Goal: Find specific page/section: Find specific page/section

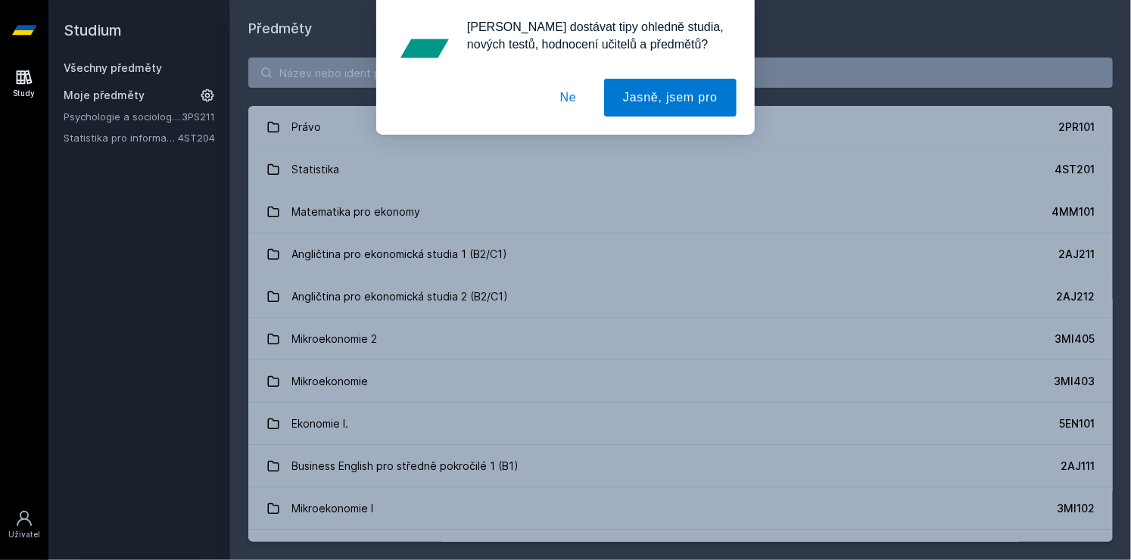
click at [559, 108] on button "Ne" at bounding box center [568, 98] width 55 height 38
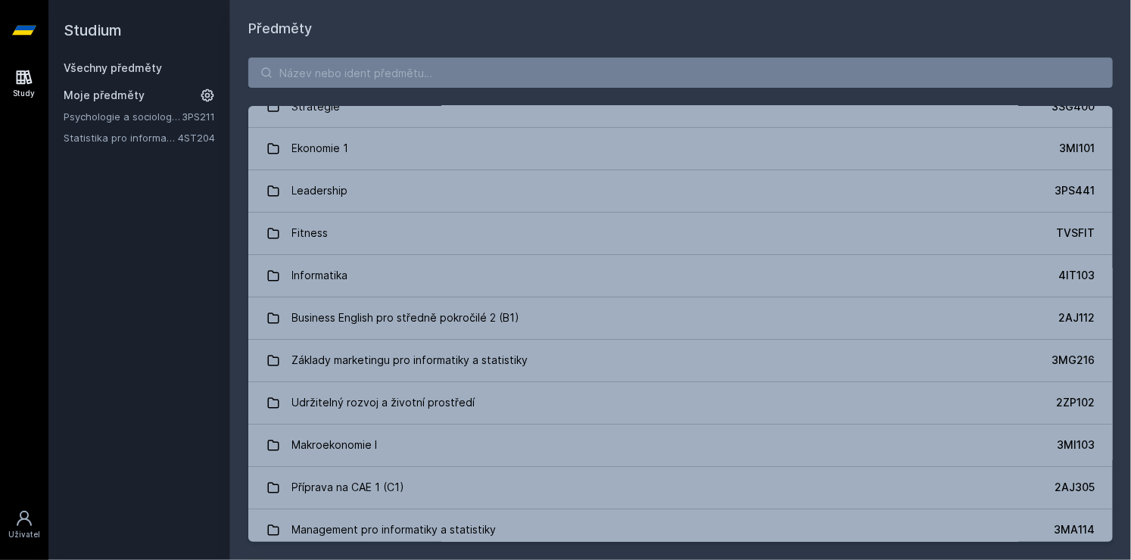
scroll to position [1477, 0]
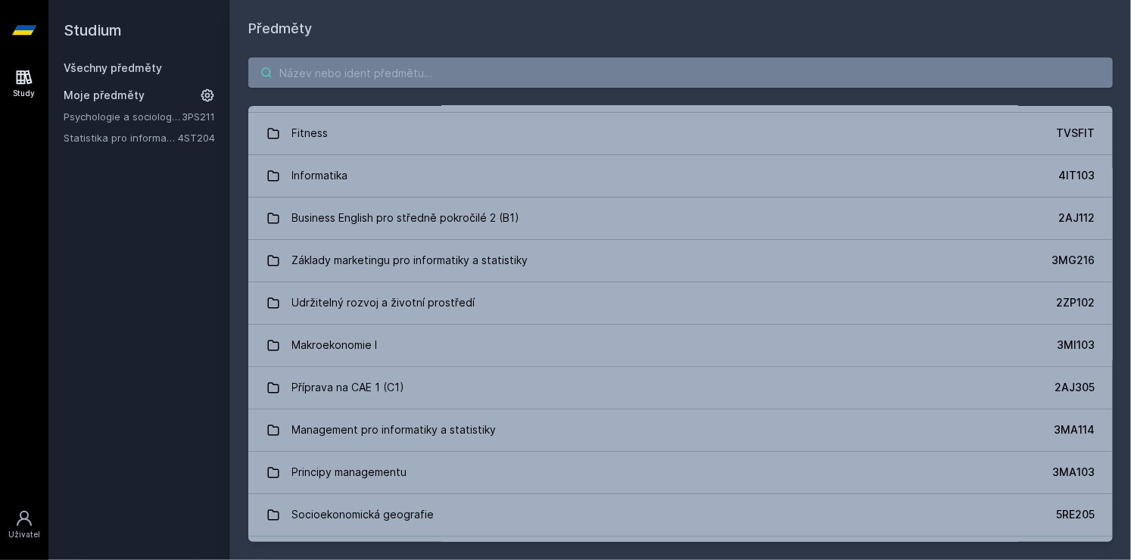
click at [371, 72] on input "search" at bounding box center [680, 73] width 864 height 30
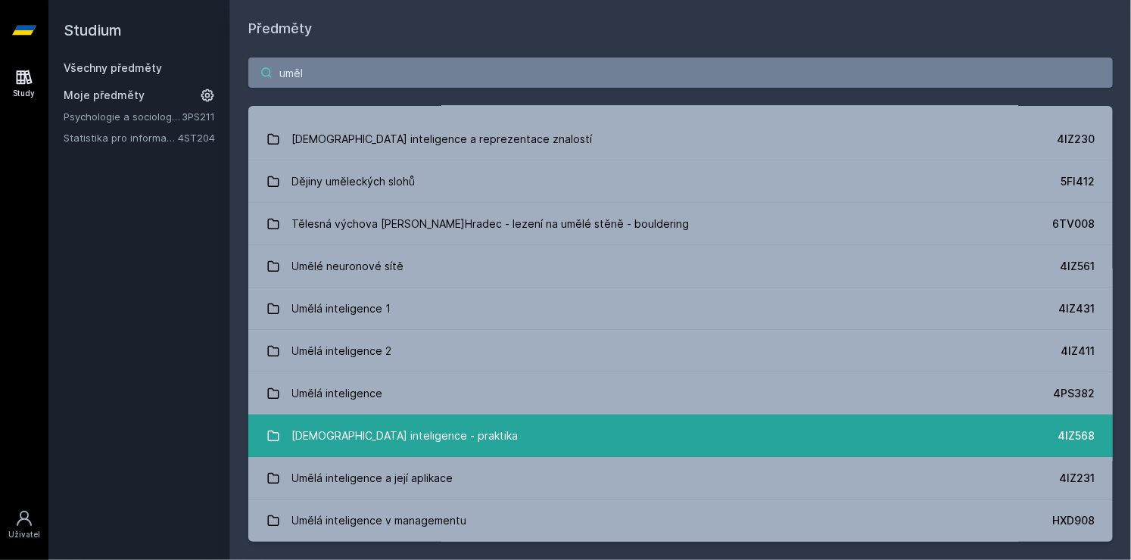
scroll to position [30, 0]
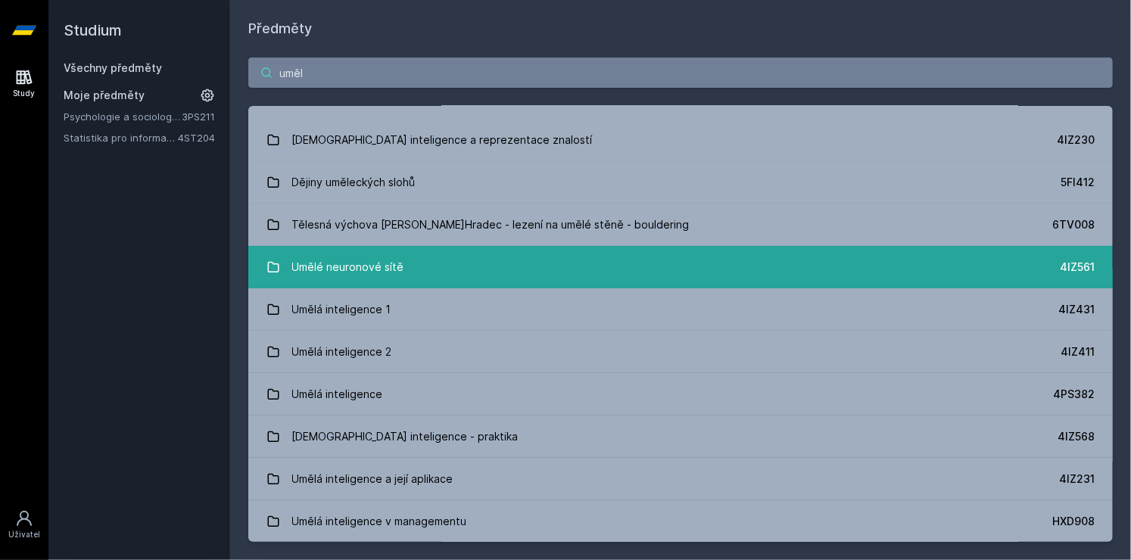
type input "uměl"
click at [417, 269] on link "Umělé neuronové sítě 4IZ561" at bounding box center [680, 267] width 864 height 42
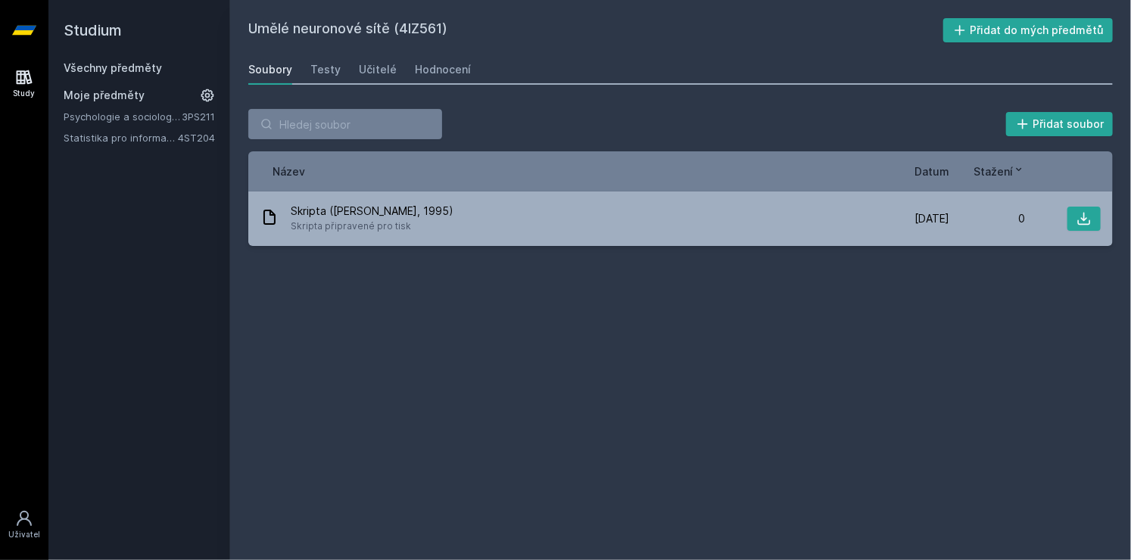
click at [375, 83] on div "Soubory Testy Učitelé Hodnocení" at bounding box center [680, 70] width 864 height 30
click at [375, 62] on div "Učitelé" at bounding box center [378, 69] width 38 height 15
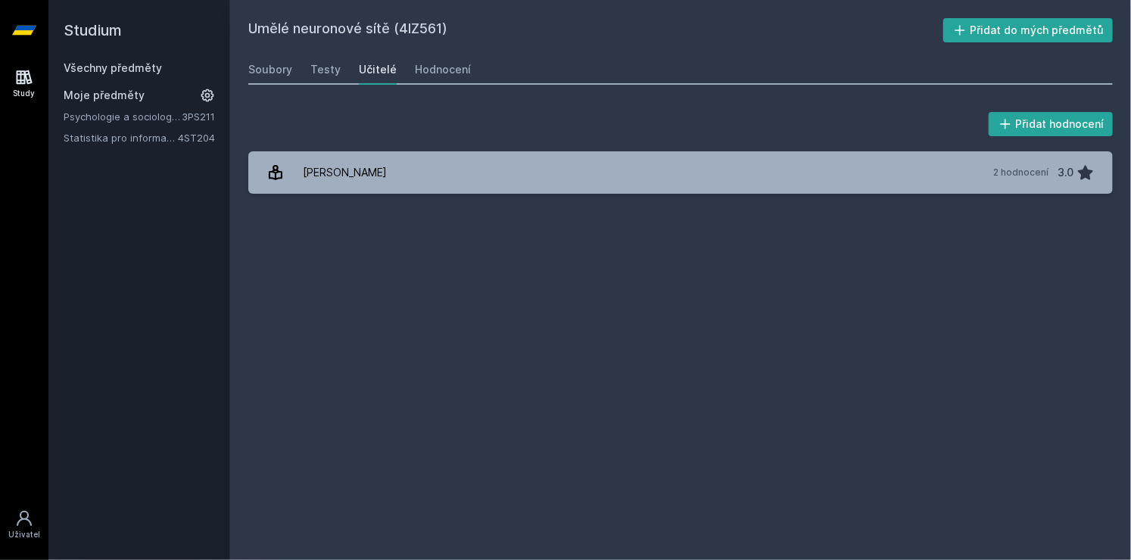
click at [338, 66] on div "Soubory Testy Učitelé Hodnocení" at bounding box center [680, 70] width 864 height 30
click at [298, 67] on div "Soubory Testy Učitelé Hodnocení" at bounding box center [680, 70] width 864 height 30
click at [123, 64] on link "Všechny předměty" at bounding box center [113, 67] width 98 height 13
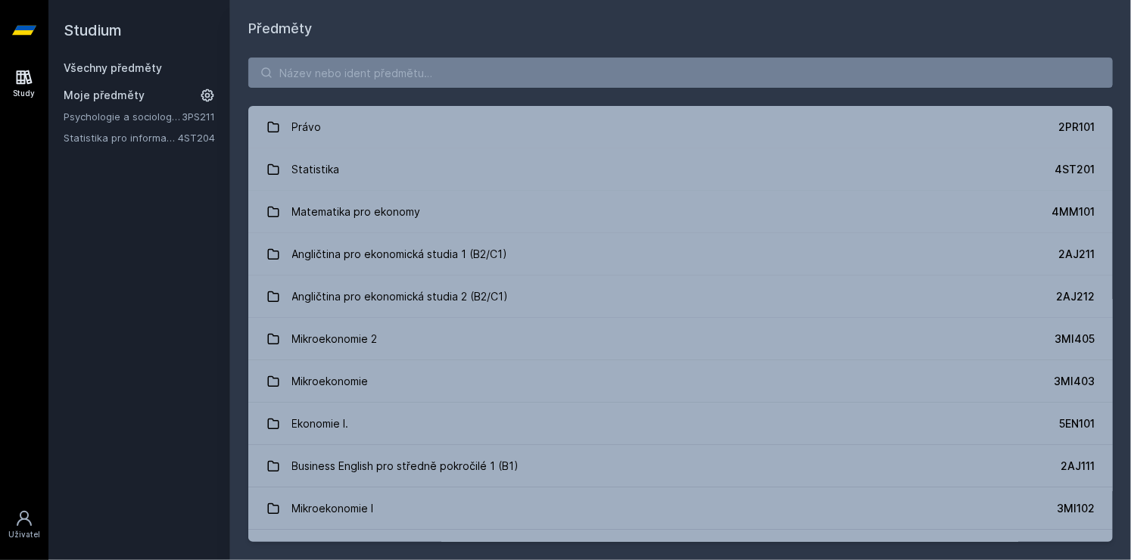
click at [29, 95] on div "Study" at bounding box center [25, 93] width 22 height 11
